Goal: Information Seeking & Learning: Understand process/instructions

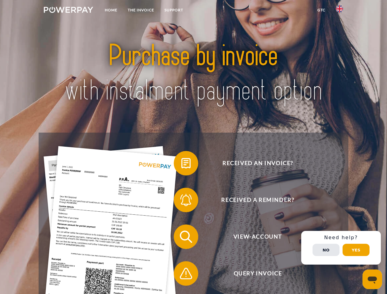
click at [68, 11] on img at bounding box center [68, 10] width 49 height 6
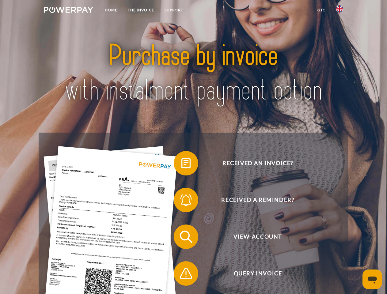
click at [340, 11] on img at bounding box center [339, 8] width 7 height 7
click at [321, 10] on link "GTC" at bounding box center [322, 10] width 18 height 11
click at [182, 165] on span at bounding box center [177, 163] width 31 height 31
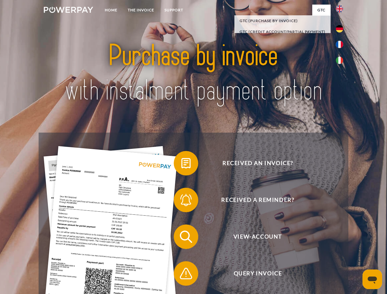
click at [182, 202] on span at bounding box center [177, 200] width 31 height 31
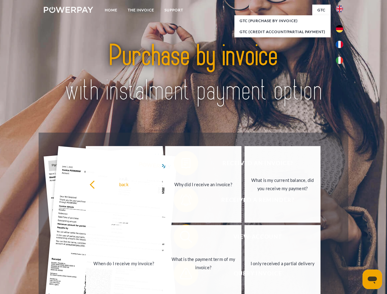
click at [182, 238] on link "What is the payment term of my invoice?" at bounding box center [203, 263] width 76 height 77
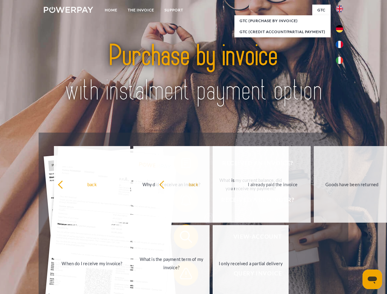
click at [182, 275] on span at bounding box center [177, 274] width 31 height 31
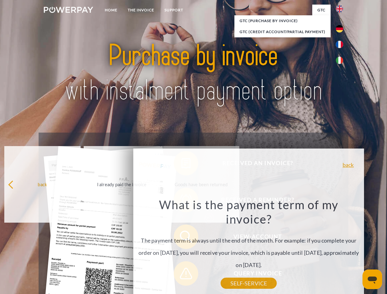
click at [341, 248] on div "Received an invoice? Received a reminder? View-Account Query Invoice" at bounding box center [194, 255] width 310 height 245
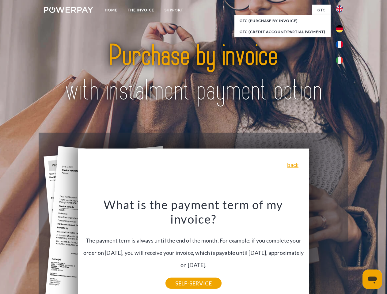
click at [326, 249] on span "View-Account" at bounding box center [258, 237] width 150 height 25
click at [356, 250] on header "Home THE INVOICE Support" at bounding box center [193, 212] width 387 height 424
